Goal: Use online tool/utility: Utilize a website feature to perform a specific function

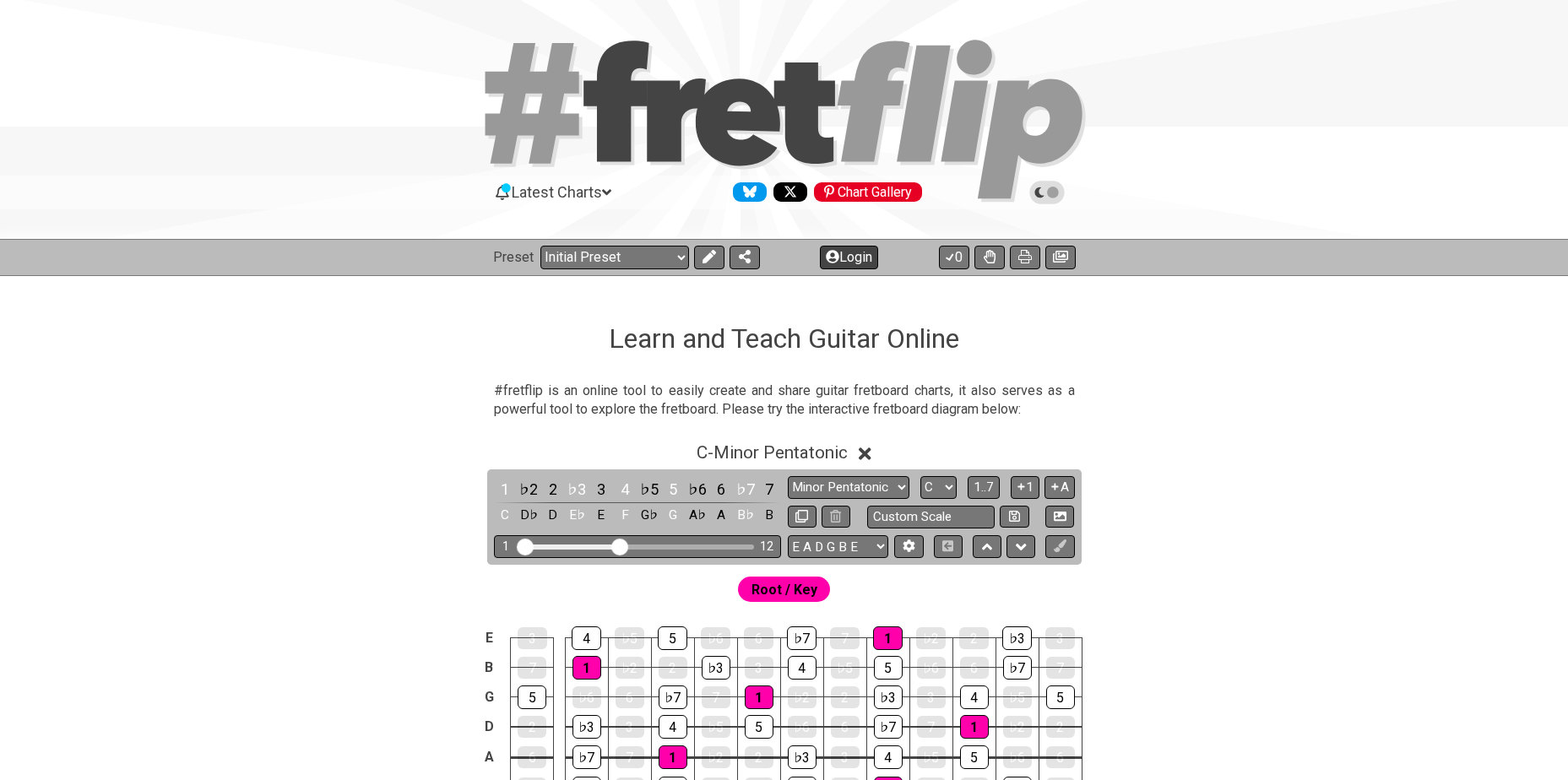
click at [708, 256] on icon at bounding box center [708, 256] width 14 height 14
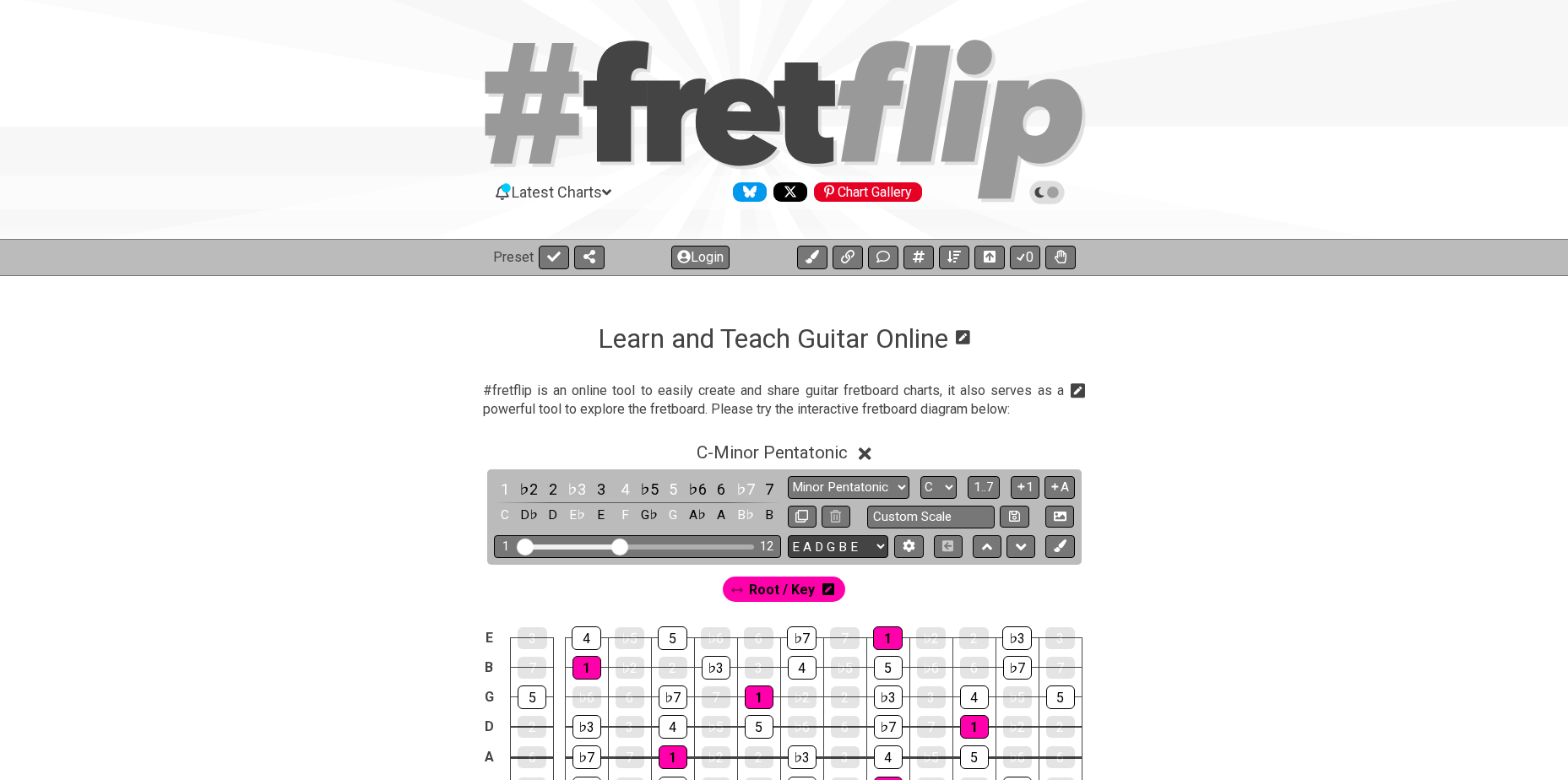
click at [844, 544] on select "E A D G B E E A D G B E E A D G B E B E A D F♯ B A D G C E A D A D G B E E♭ A♭ …" at bounding box center [838, 547] width 100 height 23
select select "A D G C F A D"
click at [788, 536] on select "E A D G B E E A D G B E E A D G B E B E A D F♯ B A D G C E A D A D G B E E♭ A♭ …" at bounding box center [838, 547] width 100 height 23
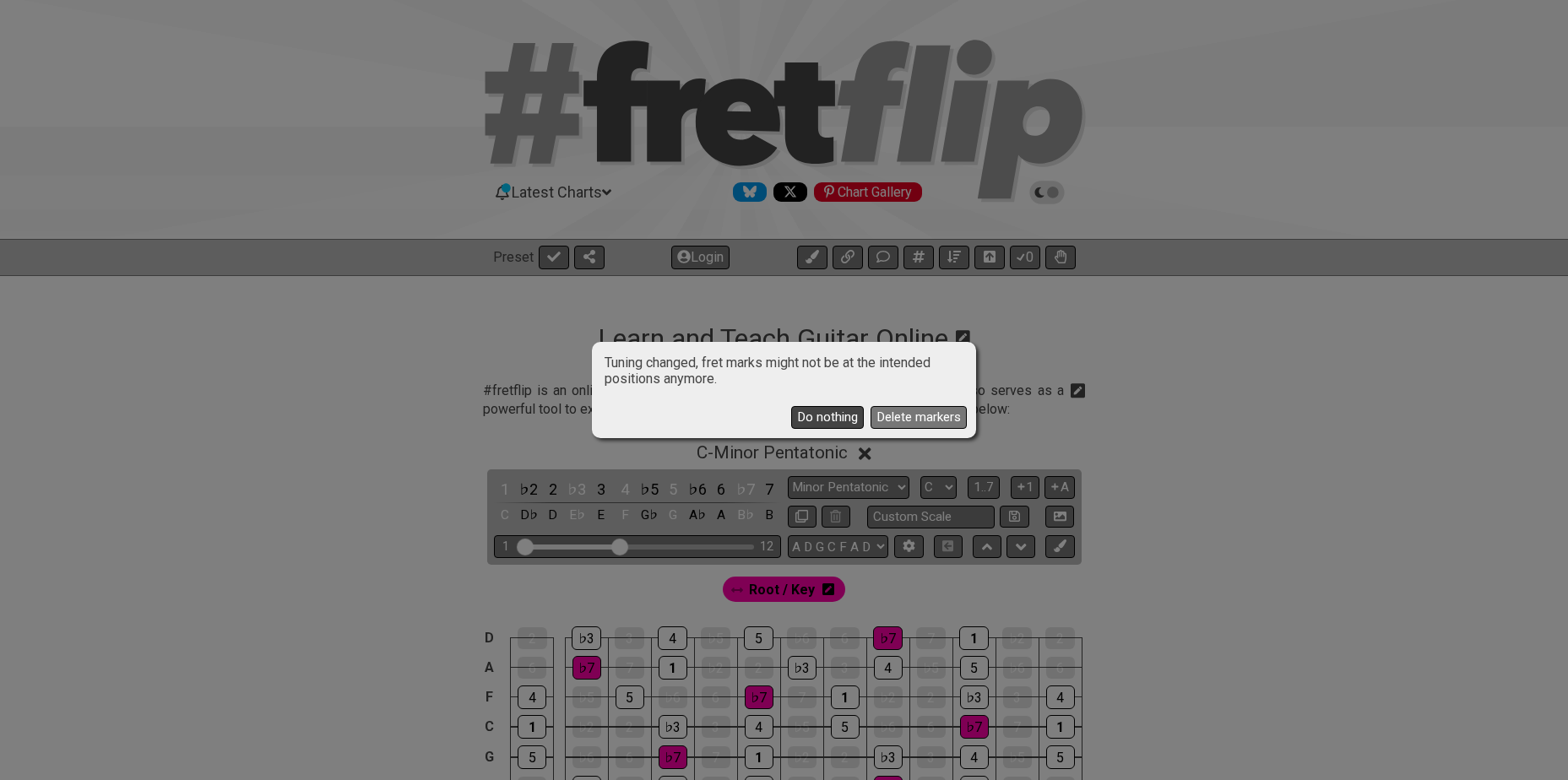
click at [809, 408] on button "Do nothing" at bounding box center [827, 417] width 72 height 23
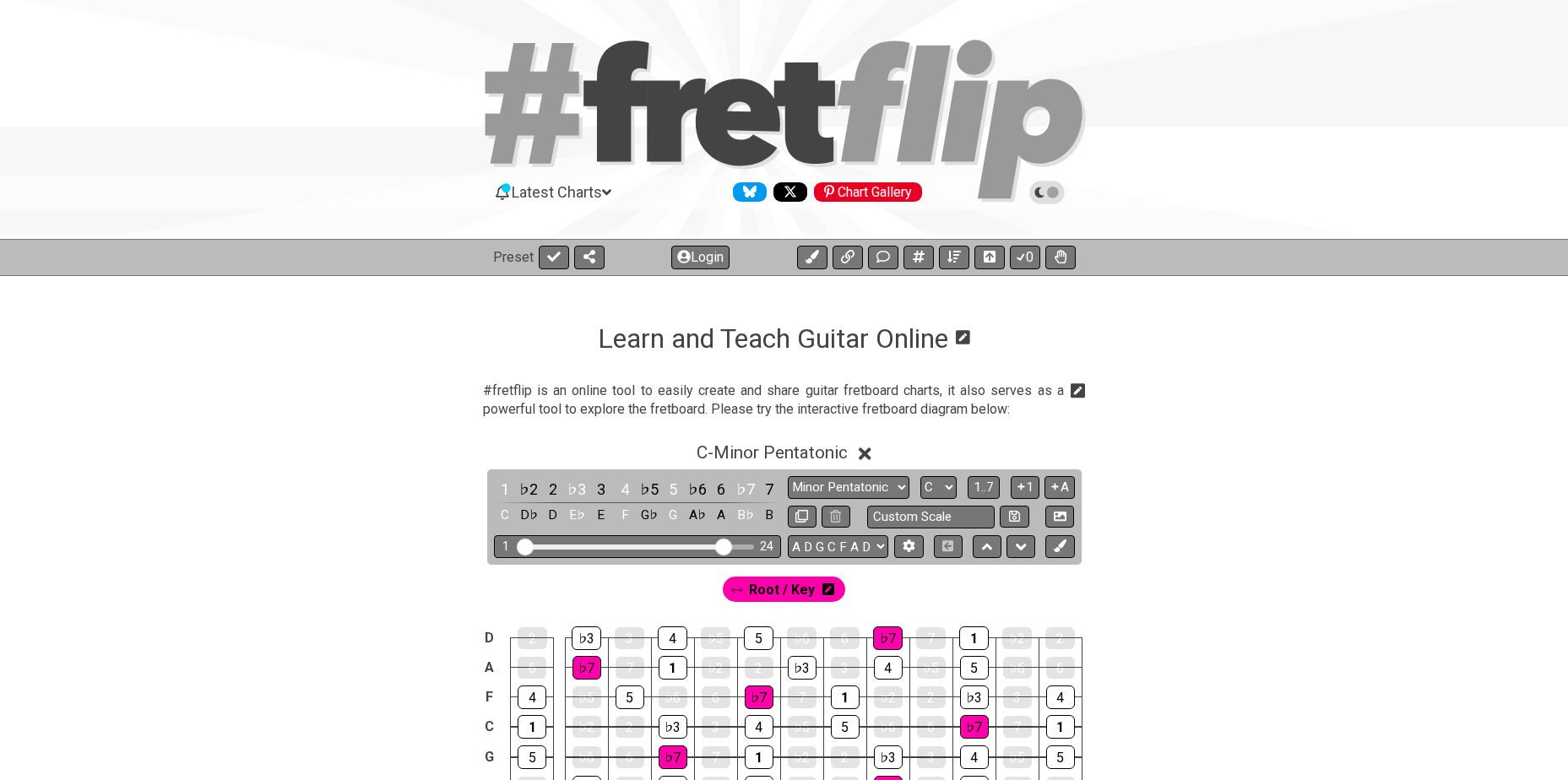
drag, startPoint x: 623, startPoint y: 552, endPoint x: 719, endPoint y: 541, distance: 96.6
click at [719, 546] on input "Visible fret range" at bounding box center [637, 546] width 240 height 0
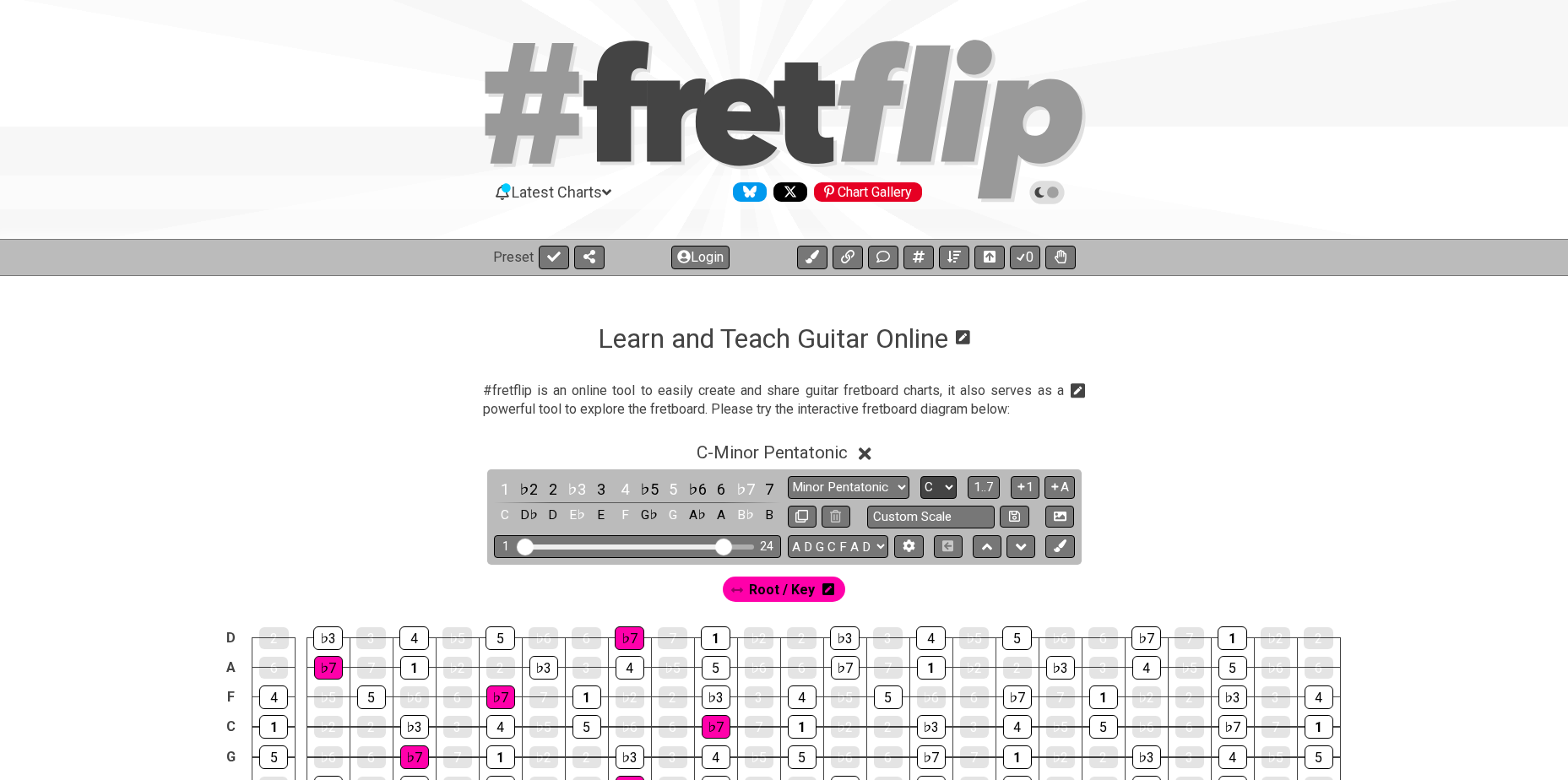
click at [944, 488] on select "A♭ A A♯ B♭ B C C♯ D♭ D D♯ E♭ E F F♯ G♭ G G♯" at bounding box center [938, 487] width 36 height 23
select select "Ab"
click at [920, 476] on select "A♭ A A♯ B♭ B C C♯ D♭ D D♯ E♭ E F F♯ G♭ G G♯" at bounding box center [938, 487] width 36 height 23
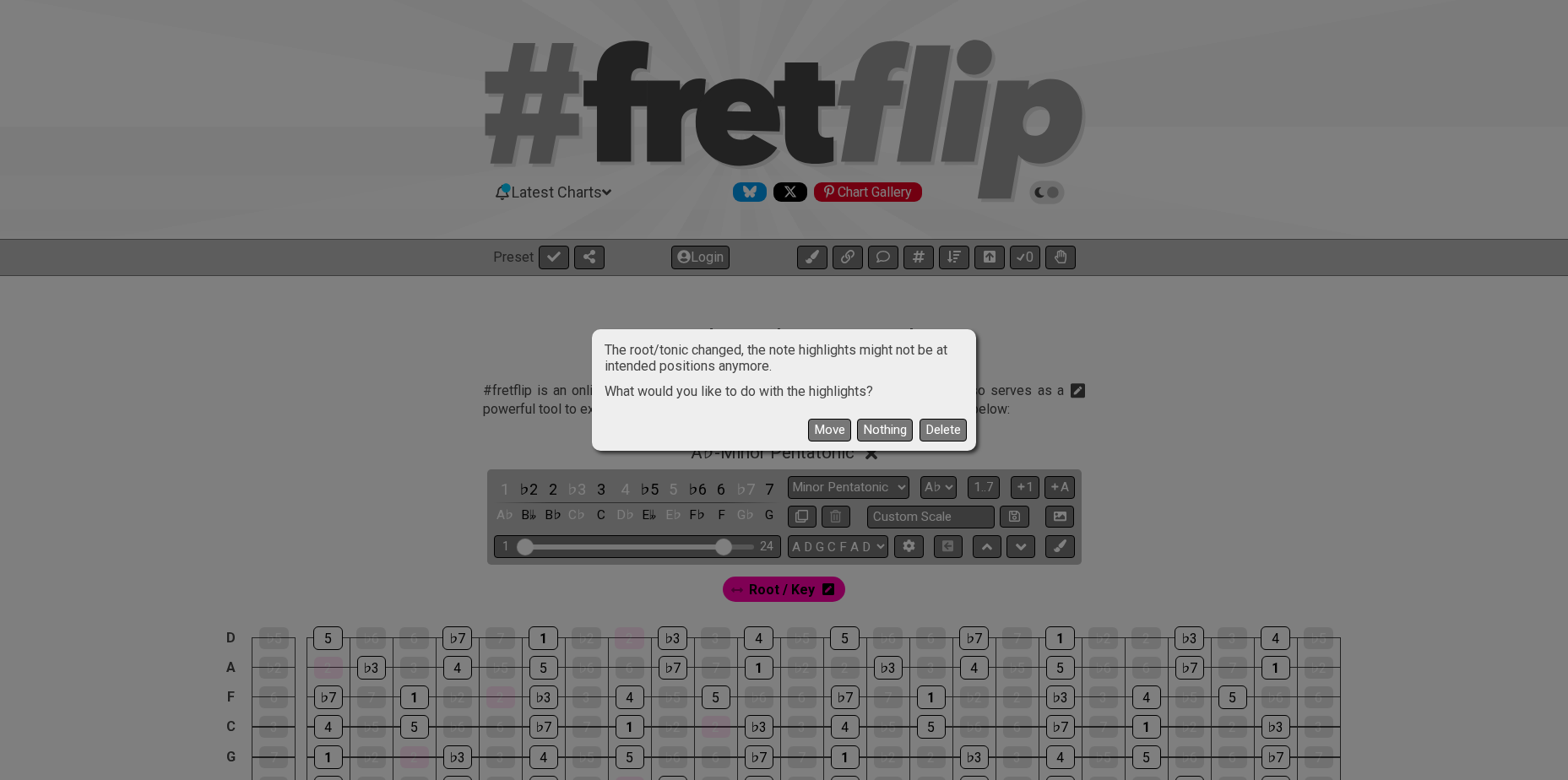
click at [863, 431] on button "Nothing" at bounding box center [885, 430] width 56 height 23
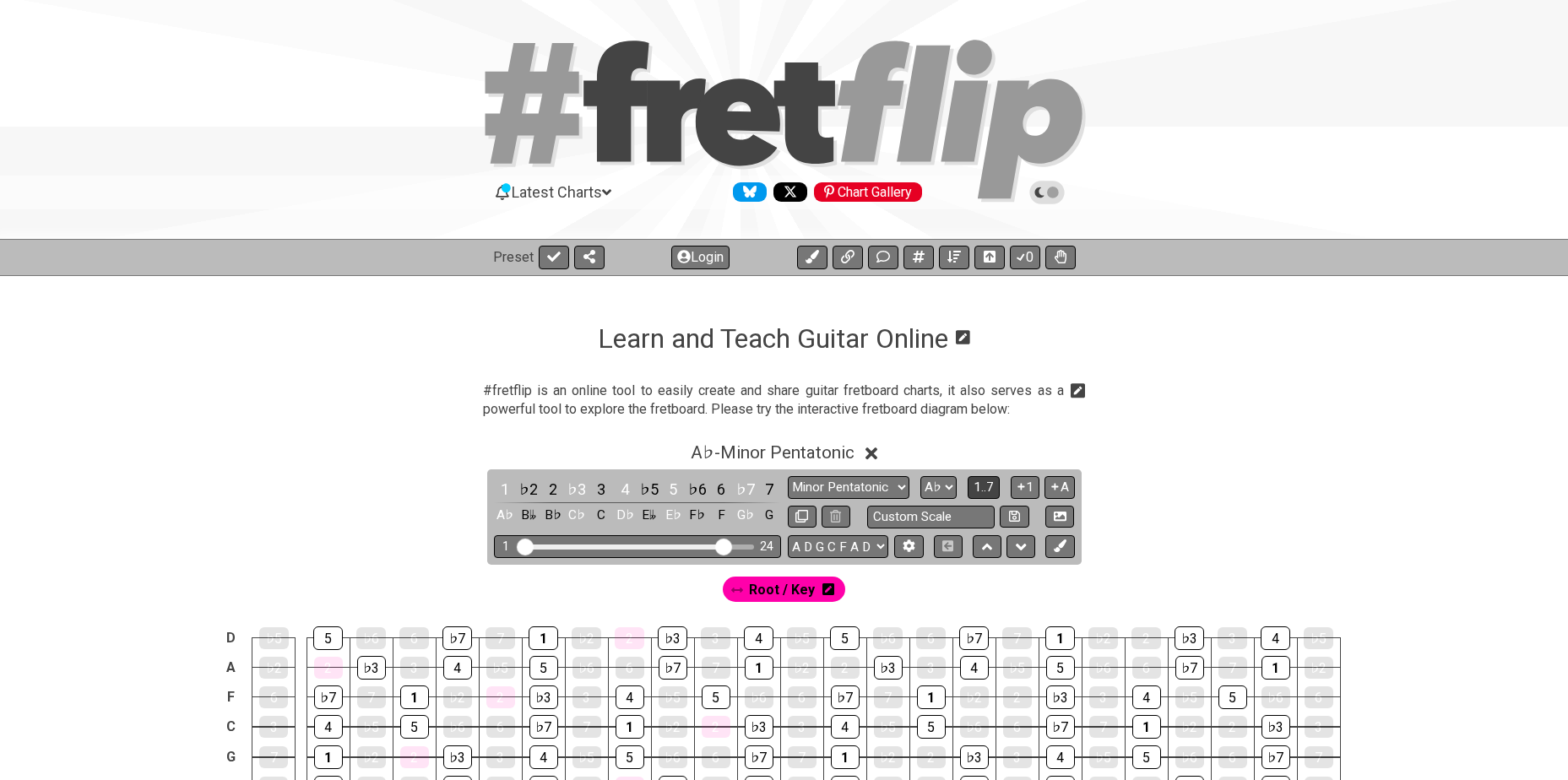
click at [988, 484] on span "1..7" at bounding box center [984, 487] width 20 height 15
click at [988, 484] on span "..." at bounding box center [984, 487] width 7 height 15
click at [822, 592] on icon at bounding box center [828, 589] width 12 height 12
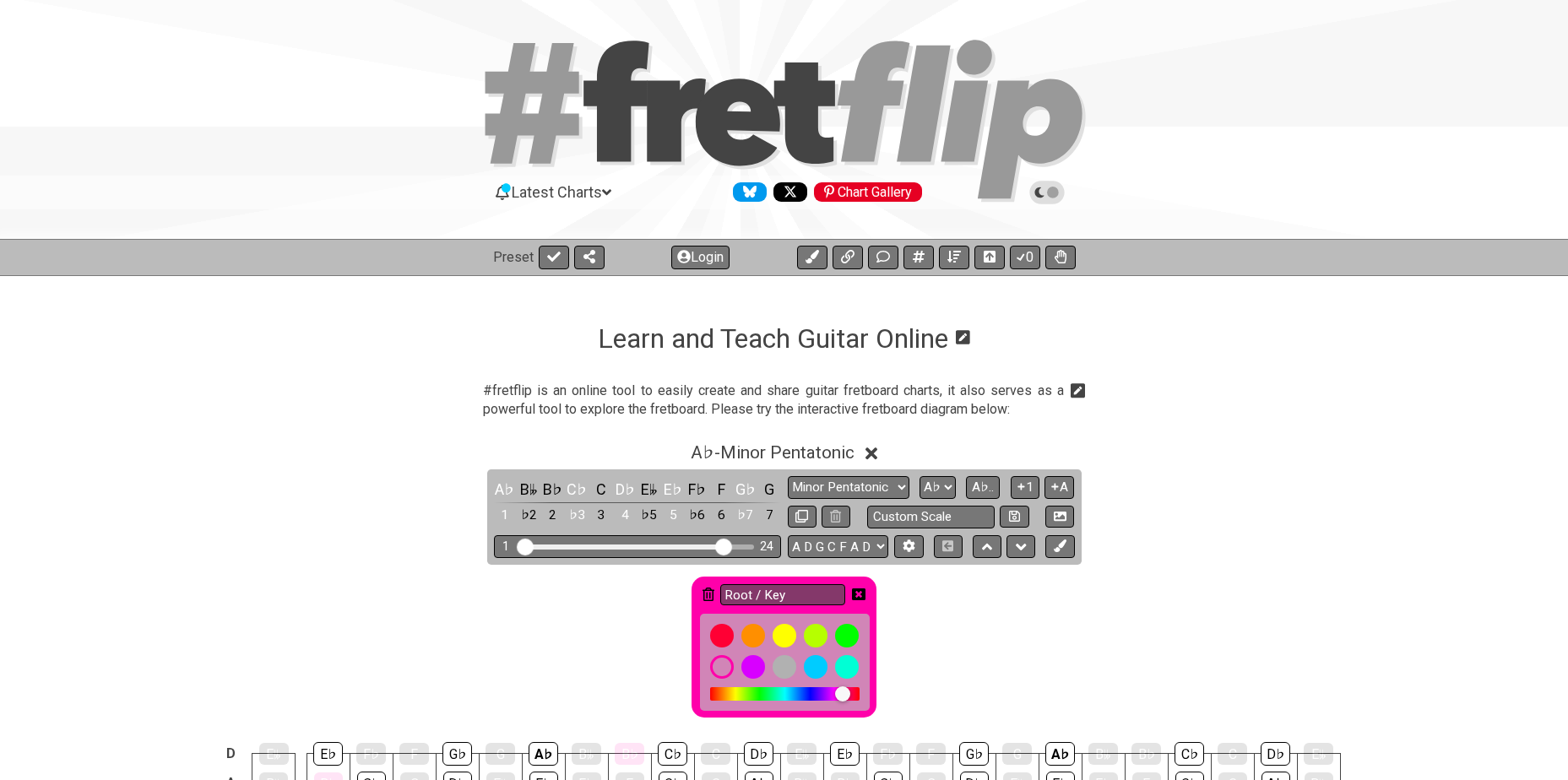
click at [708, 595] on icon at bounding box center [708, 595] width 12 height 14
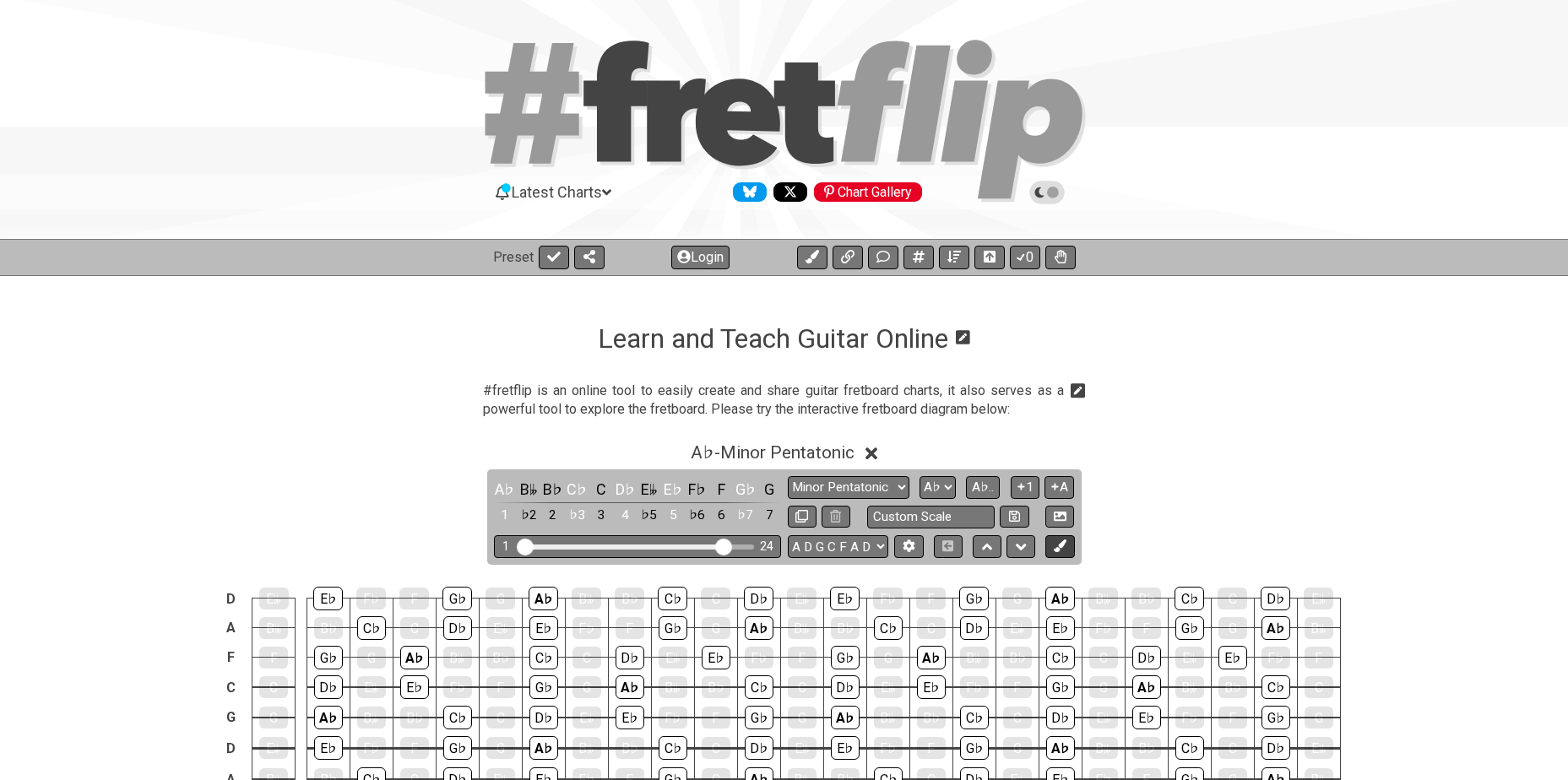
click at [1060, 549] on icon at bounding box center [1060, 546] width 13 height 13
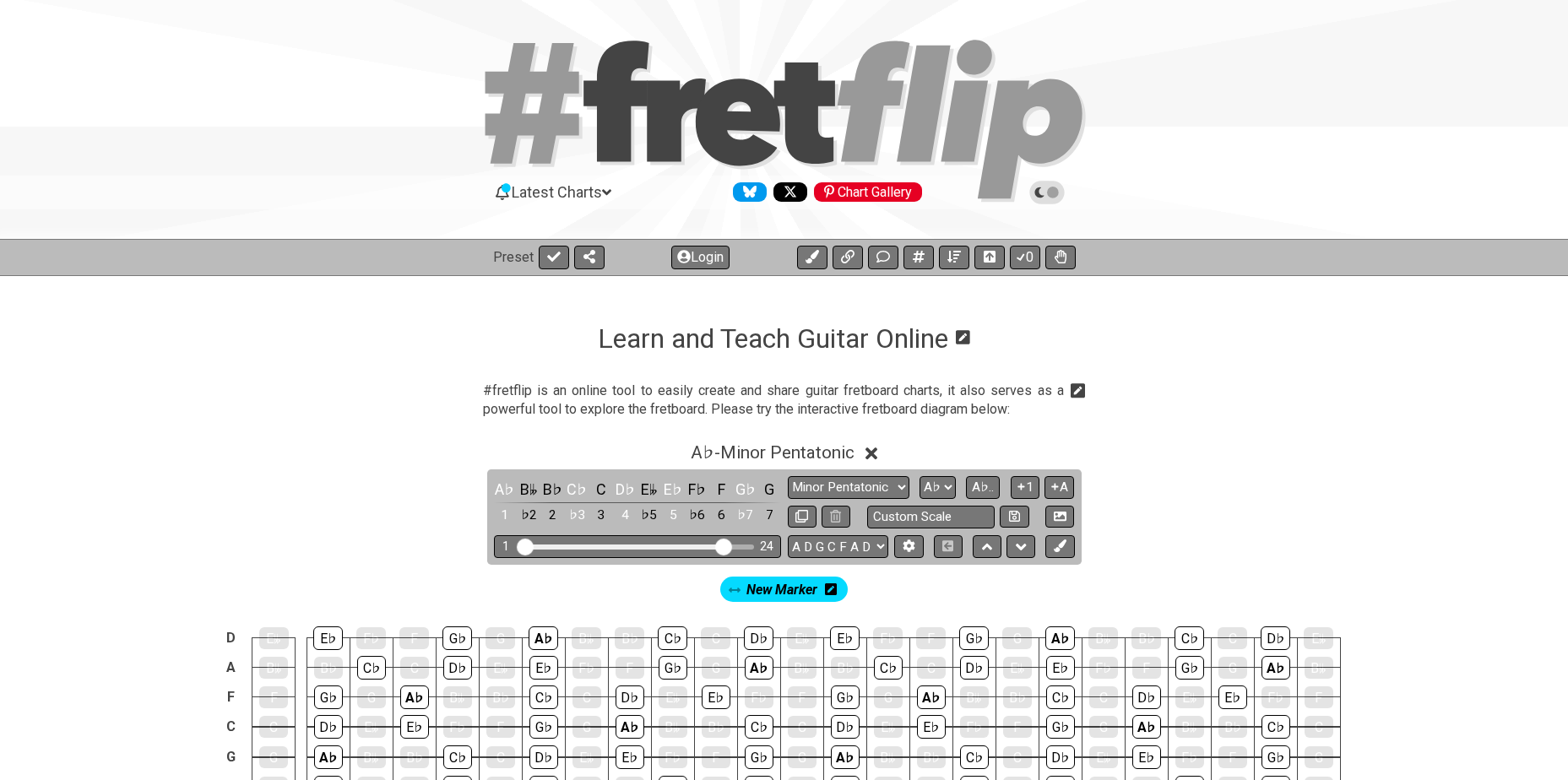
click at [830, 592] on icon at bounding box center [831, 589] width 12 height 14
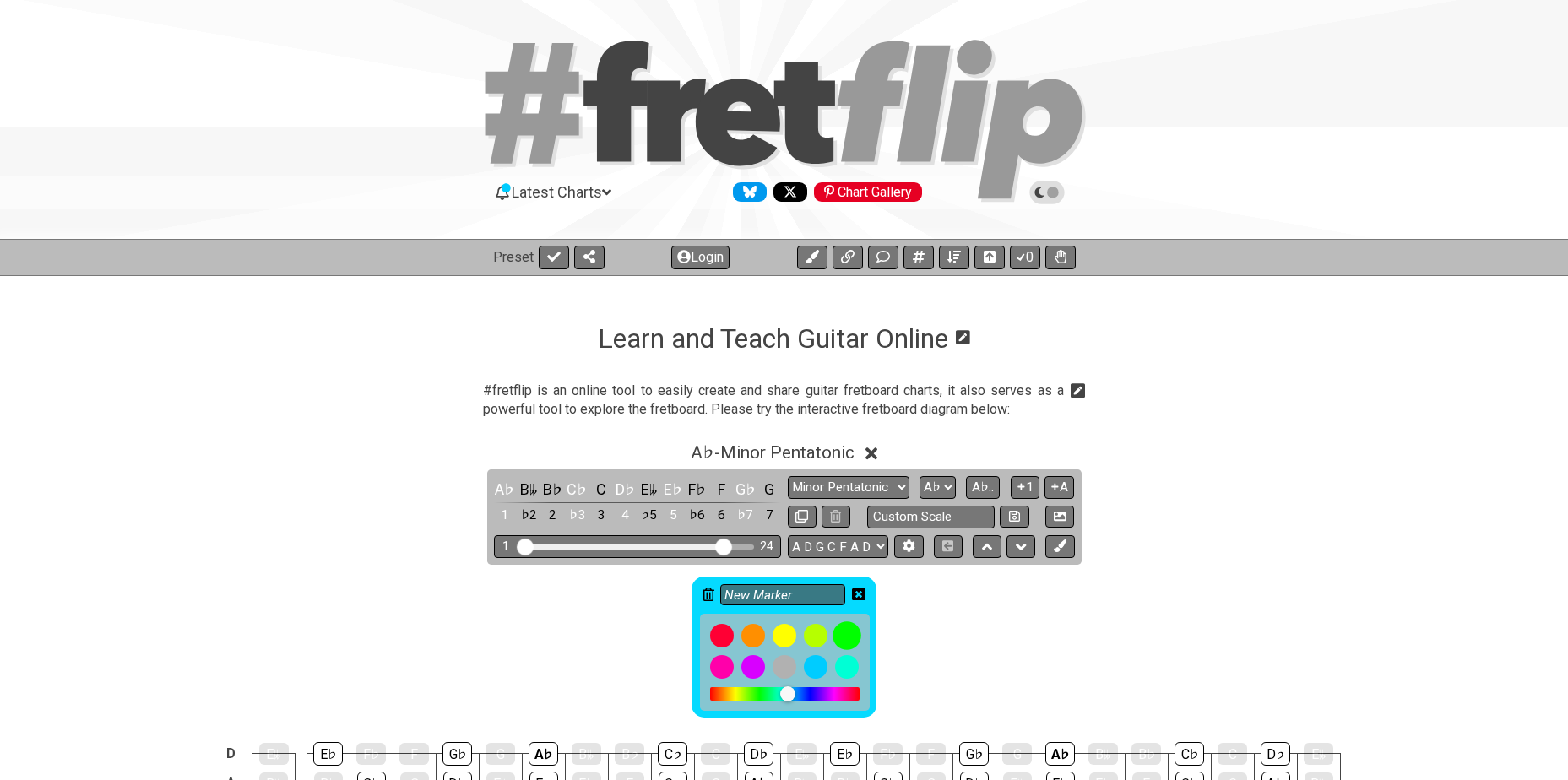
click at [854, 636] on div at bounding box center [847, 636] width 29 height 29
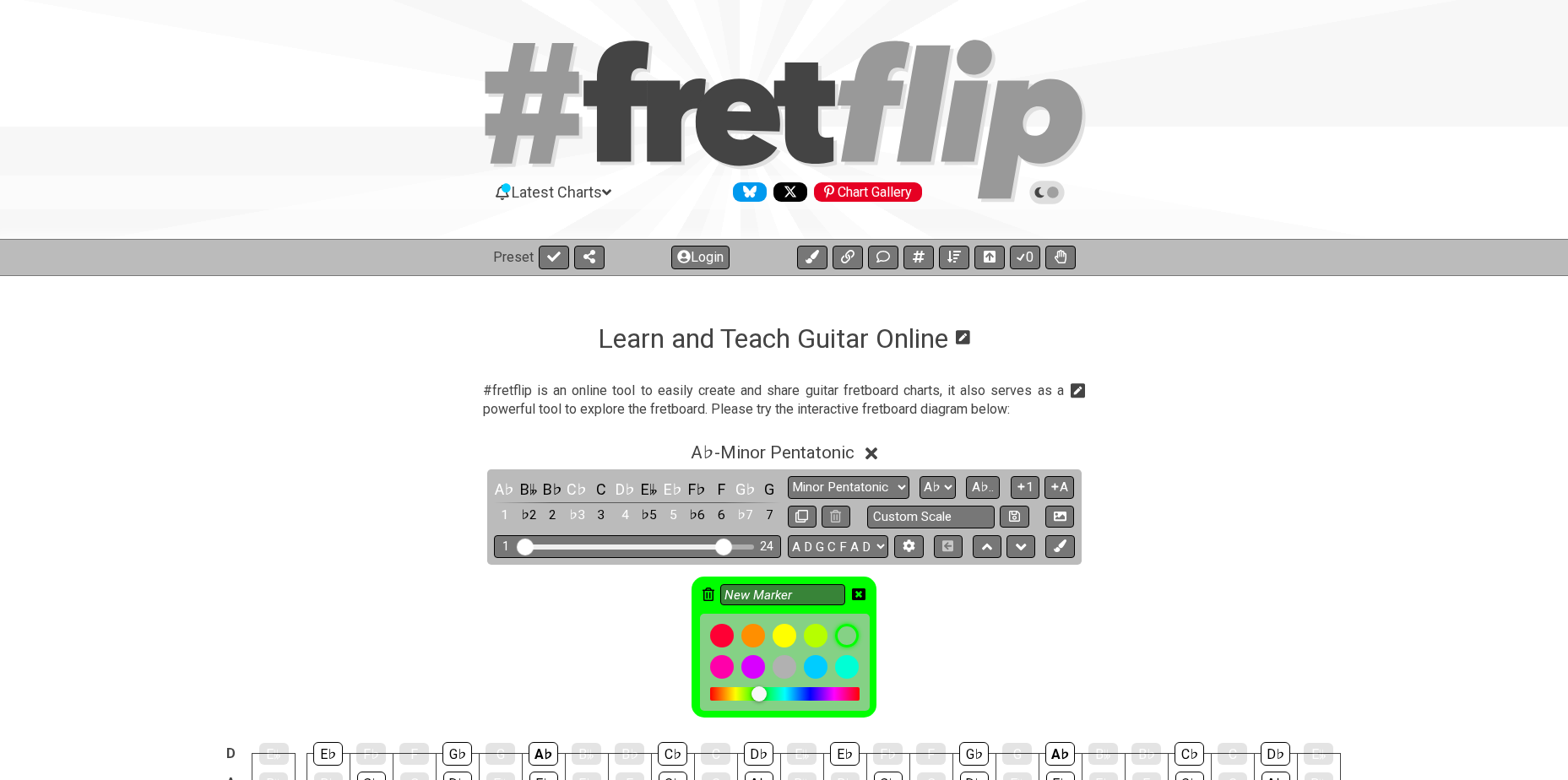
click at [859, 596] on icon at bounding box center [859, 595] width 14 height 14
click at [859, 596] on div "New Marker" at bounding box center [784, 642] width 1317 height 157
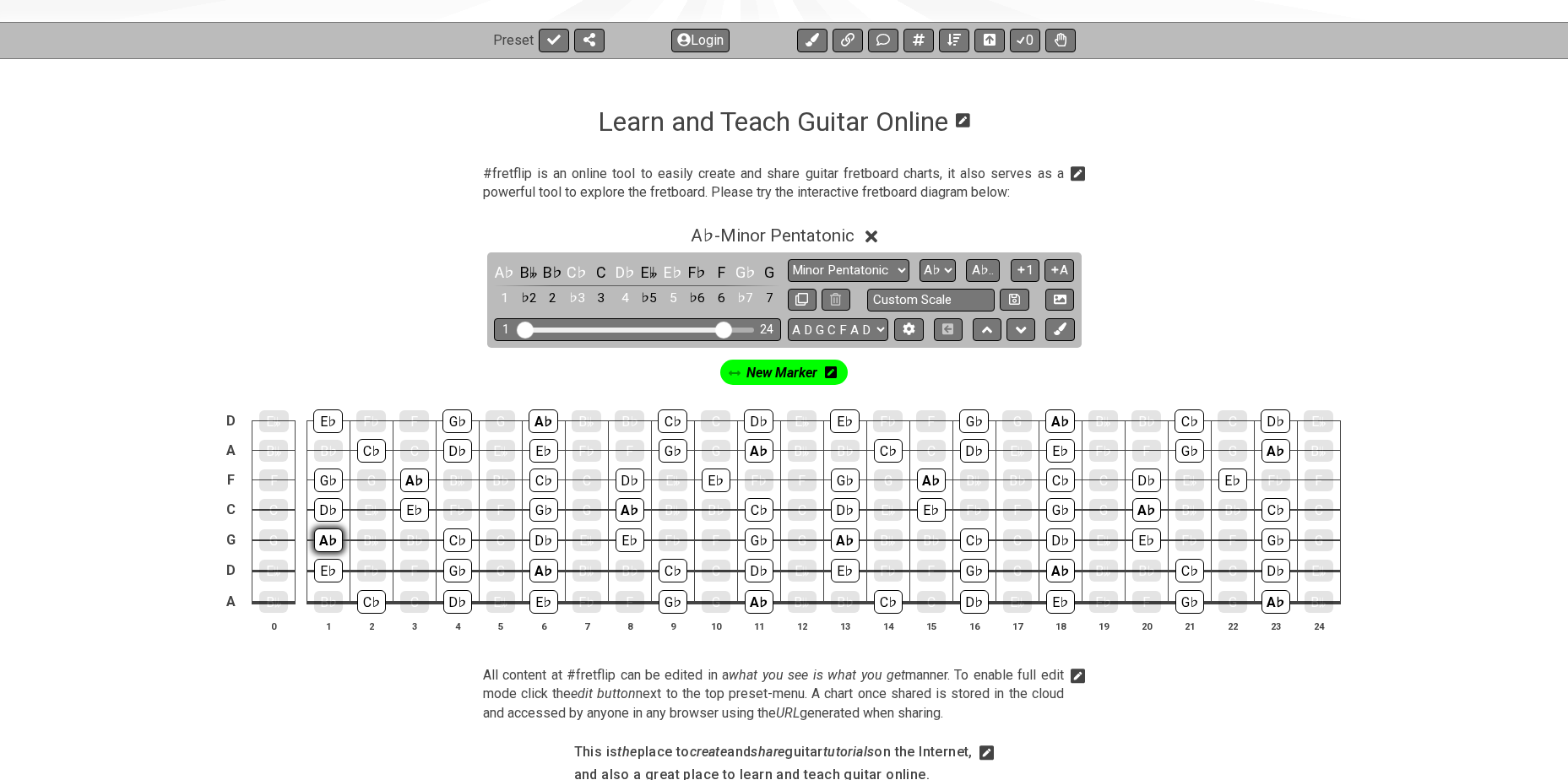
scroll to position [225, 0]
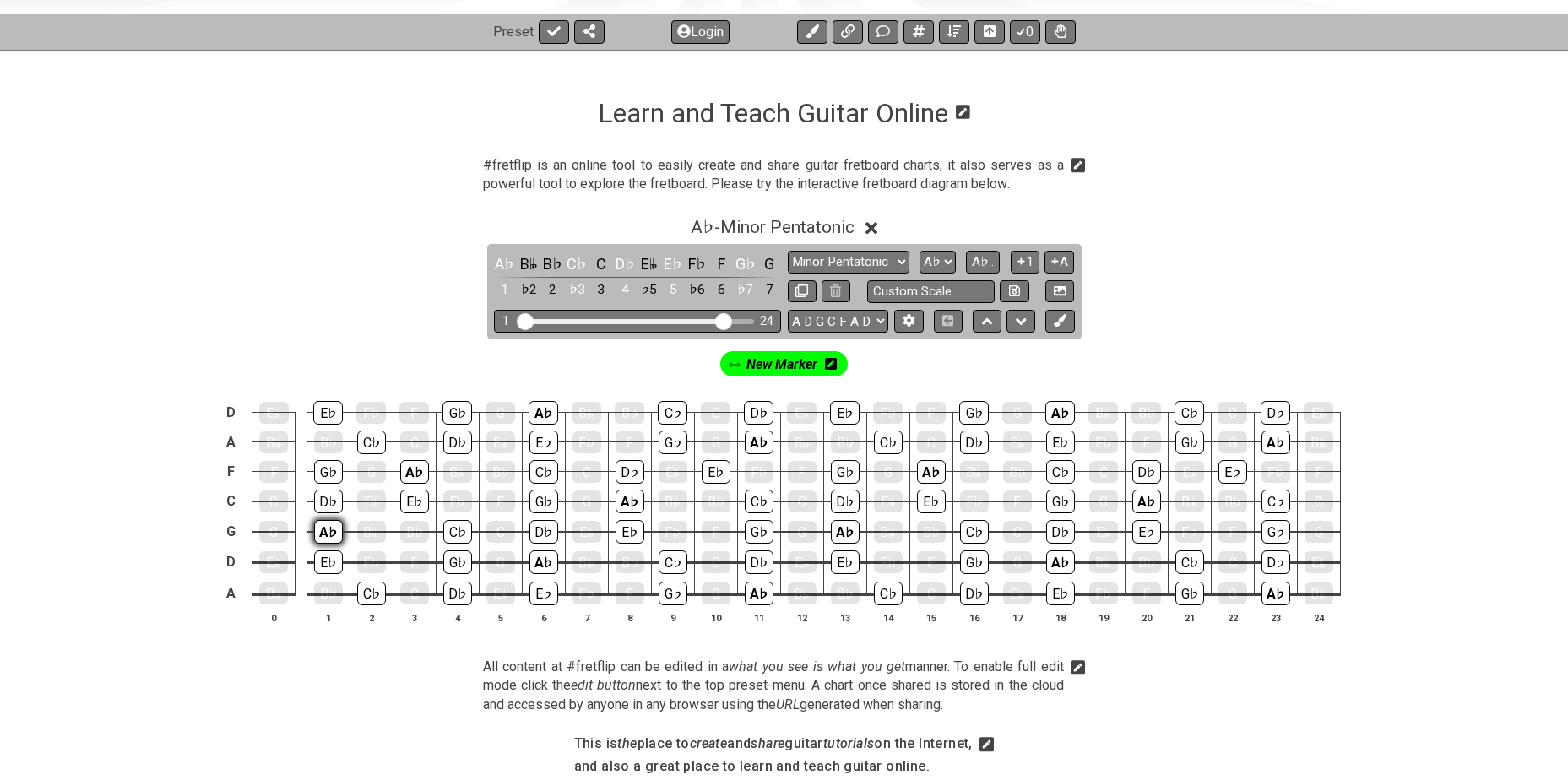
click at [324, 537] on div "A♭" at bounding box center [328, 532] width 29 height 24
click at [412, 472] on div "A♭" at bounding box center [414, 472] width 29 height 24
click at [536, 416] on div "A♭" at bounding box center [543, 413] width 30 height 24
click at [544, 559] on div "A♭" at bounding box center [544, 562] width 29 height 24
click at [627, 497] on div "A♭" at bounding box center [630, 501] width 29 height 24
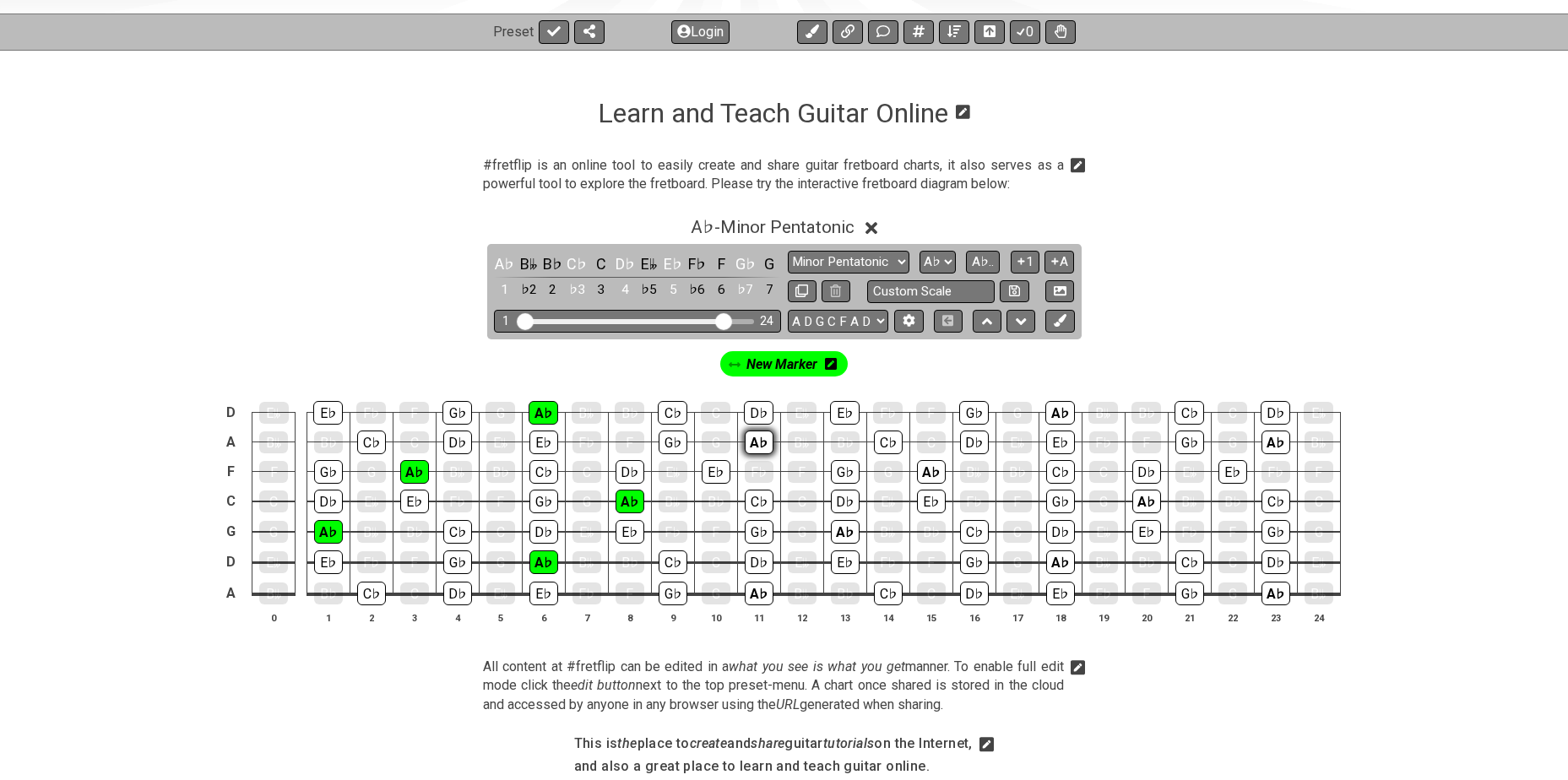
click at [754, 443] on div "A♭" at bounding box center [759, 442] width 29 height 24
click at [757, 603] on div "A♭" at bounding box center [759, 594] width 29 height 24
click at [841, 527] on div "A♭" at bounding box center [845, 532] width 29 height 24
click at [931, 471] on div "A♭" at bounding box center [932, 472] width 29 height 24
click at [1056, 556] on div "A♭" at bounding box center [1060, 562] width 29 height 24
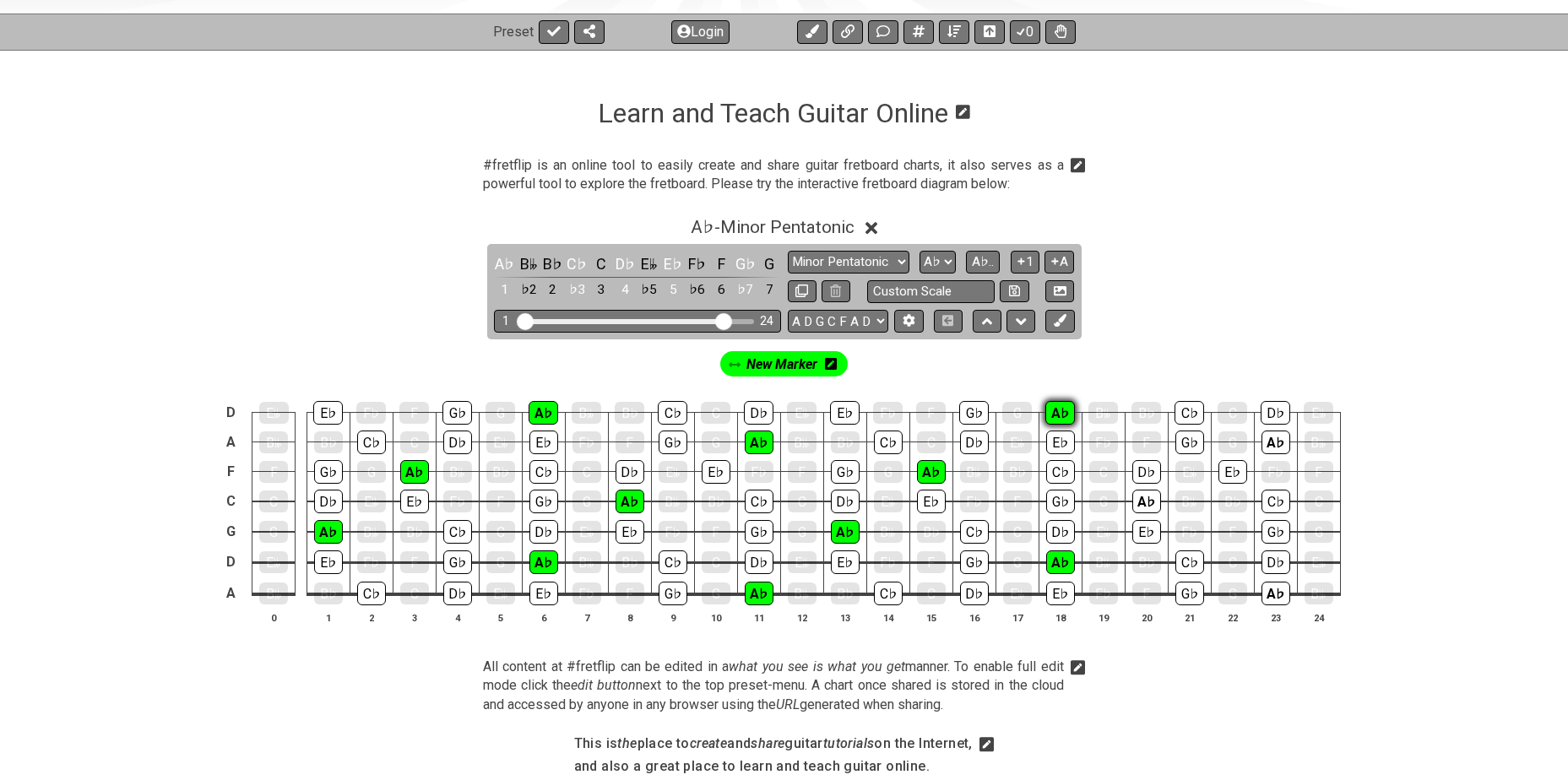
click at [1057, 411] on div "A♭" at bounding box center [1060, 413] width 30 height 24
click at [1138, 500] on div "A♭" at bounding box center [1146, 501] width 29 height 24
click at [1269, 587] on div "A♭" at bounding box center [1276, 594] width 29 height 24
click at [1278, 445] on div "A♭" at bounding box center [1276, 442] width 29 height 24
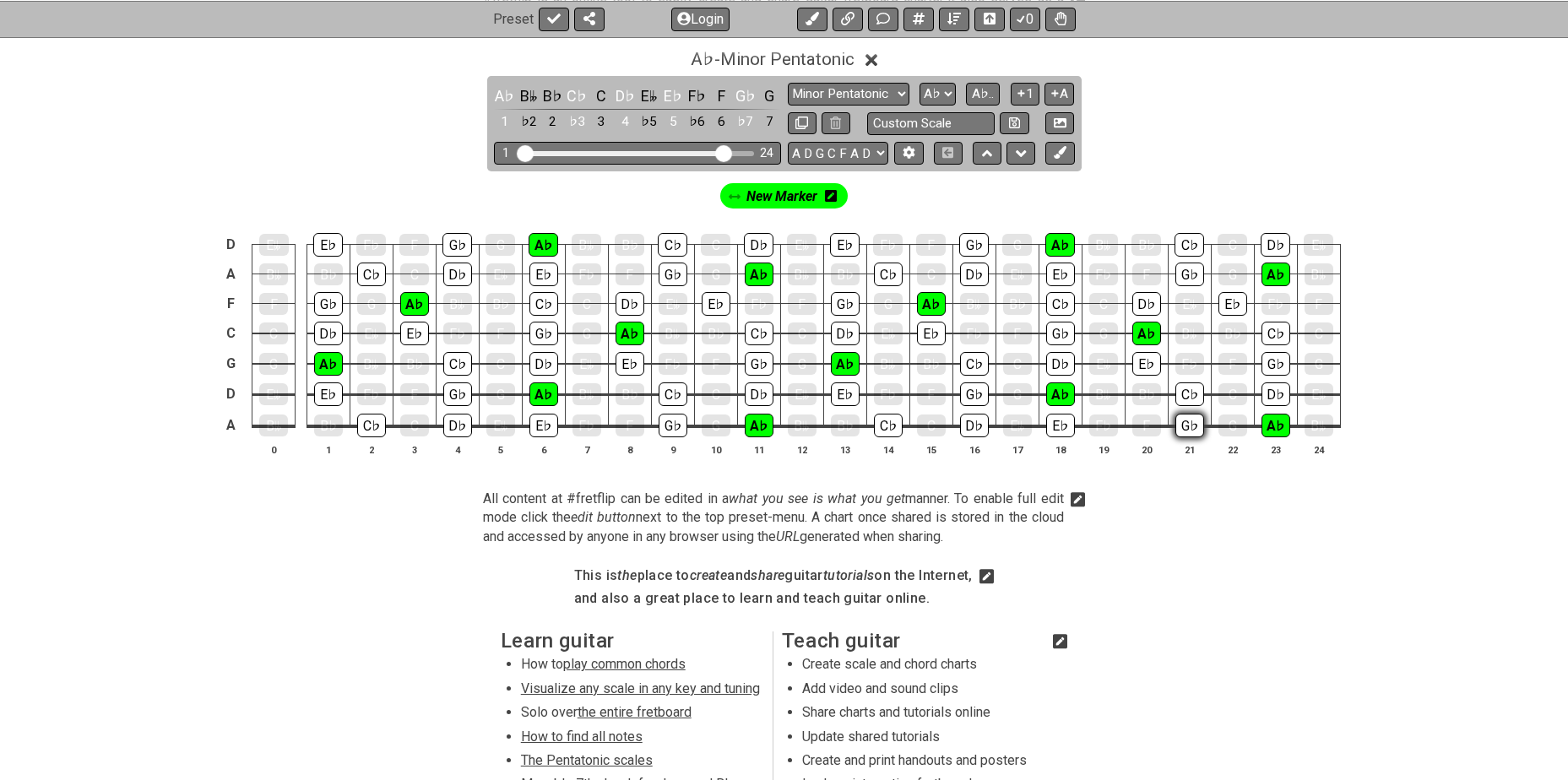
scroll to position [395, 0]
click at [869, 95] on select "Minor Pentatonic Click to edit Minor Pentatonic Major Pentatonic Minor Blues Ma…" at bounding box center [849, 93] width 121 height 23
select select "Major Pentatonic"
click at [788, 82] on select "Minor Pentatonic Click to edit Minor Pentatonic Major Pentatonic Minor Blues Ma…" at bounding box center [849, 93] width 121 height 23
